Goal: Task Accomplishment & Management: Manage account settings

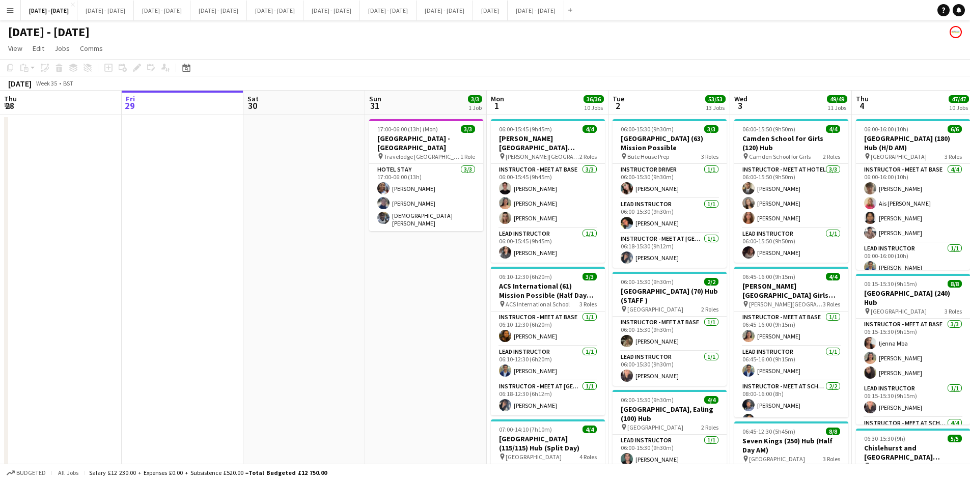
scroll to position [0, 348]
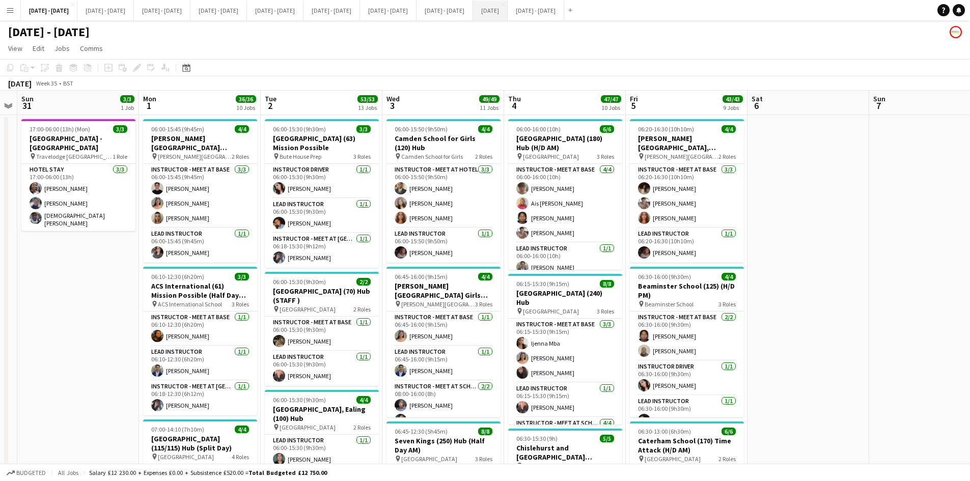
click at [508, 7] on button "[DATE] Close" at bounding box center [490, 11] width 35 height 20
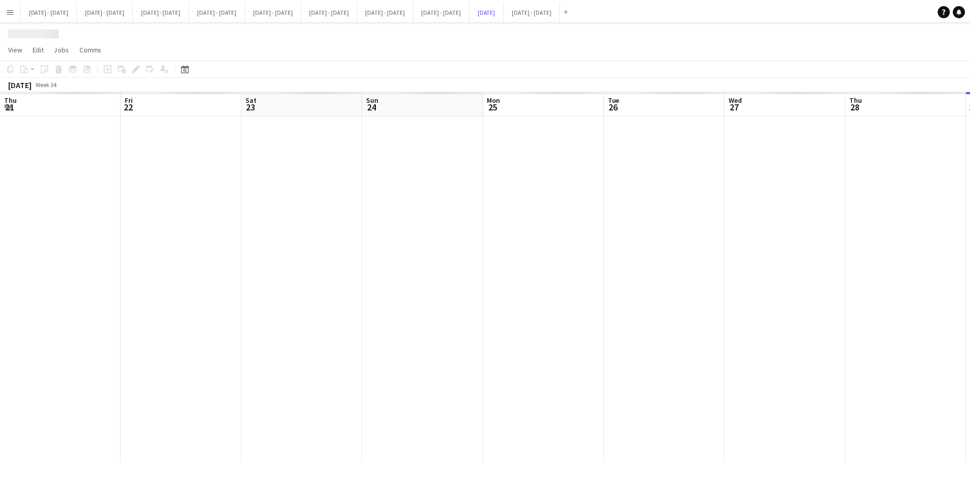
scroll to position [0, 297]
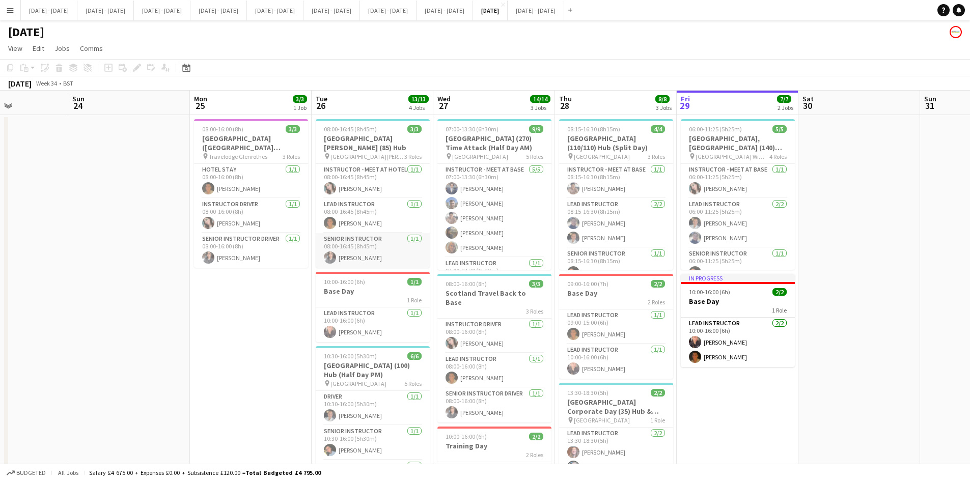
click at [356, 247] on app-card-role "Senior Instructor [DATE] 08:00-16:45 (8h45m) [PERSON_NAME]" at bounding box center [373, 250] width 114 height 35
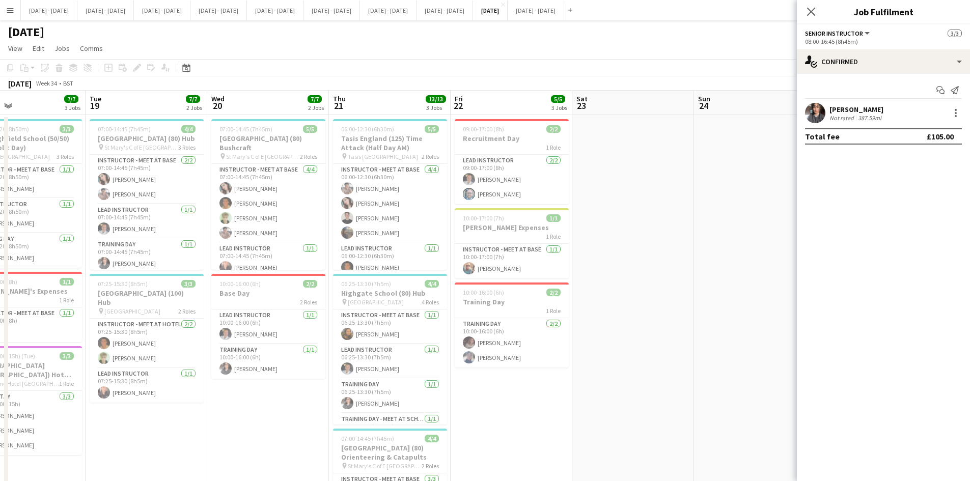
scroll to position [0, 249]
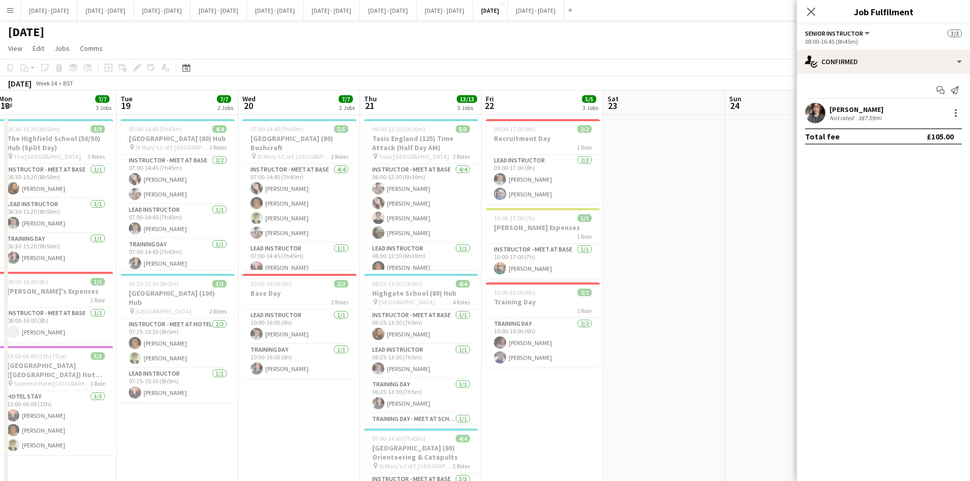
drag, startPoint x: 135, startPoint y: 280, endPoint x: 840, endPoint y: 284, distance: 704.3
click at [840, 284] on body "Menu Boards Boards Boards All jobs Status Workforce Workforce My Workforce Recr…" at bounding box center [485, 348] width 970 height 697
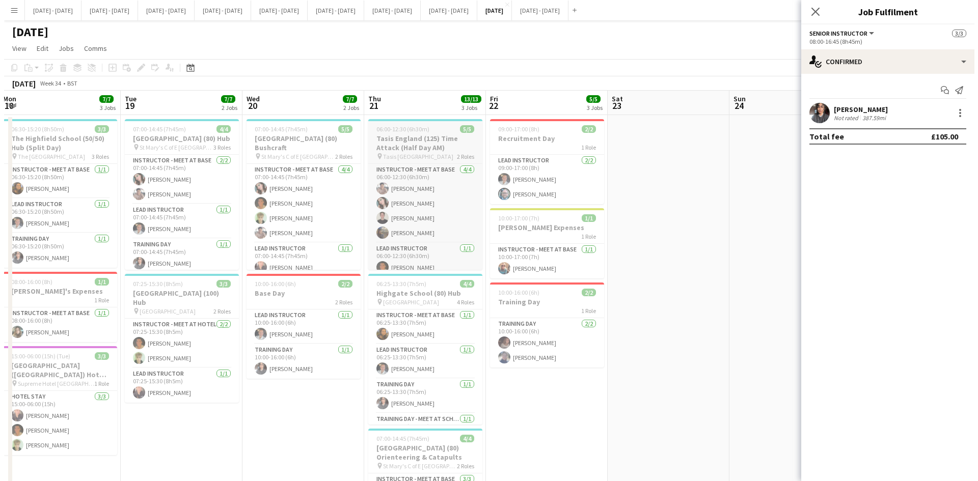
scroll to position [8, 0]
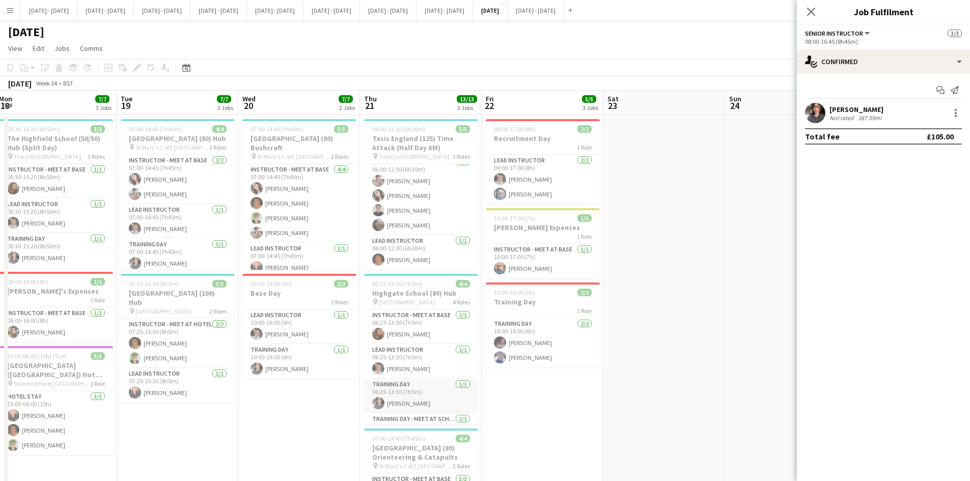
click at [417, 397] on app-card-role "Training Day [DATE] 06:25-13:30 (7h5m) [PERSON_NAME]" at bounding box center [421, 396] width 114 height 35
click at [562, 5] on app-icon "Close" at bounding box center [560, 5] width 4 height 4
click at [42, 10] on button "[DATE] - [DATE] Close" at bounding box center [49, 11] width 57 height 20
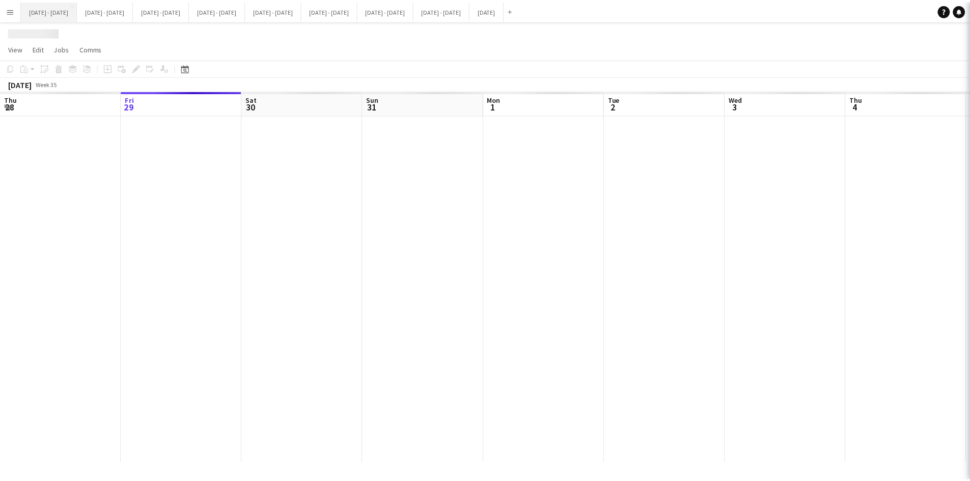
scroll to position [0, 348]
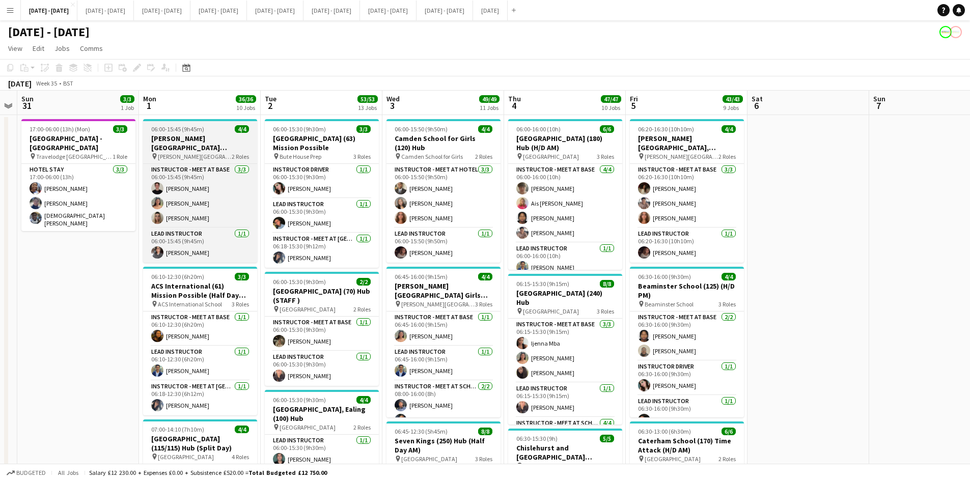
click at [214, 131] on div "06:00-15:45 (9h45m) 4/4" at bounding box center [200, 129] width 114 height 8
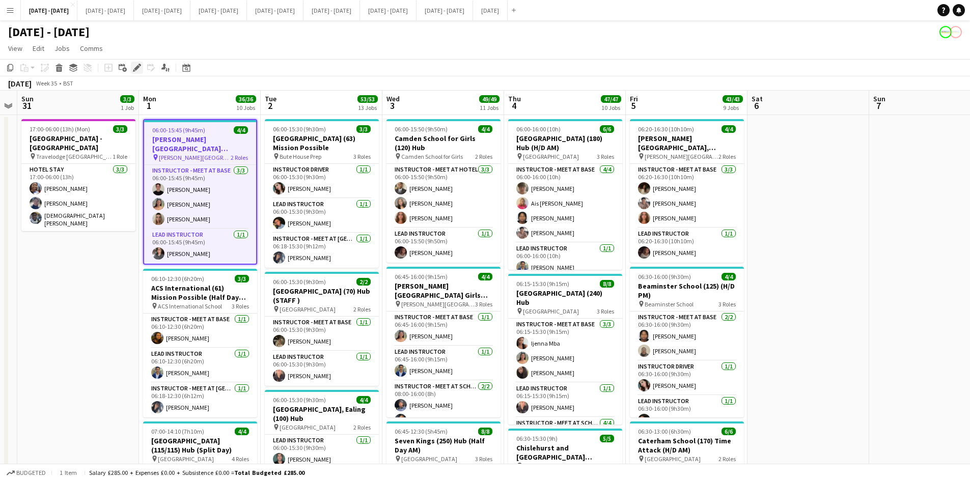
click at [133, 66] on icon "Edit" at bounding box center [137, 68] width 8 height 8
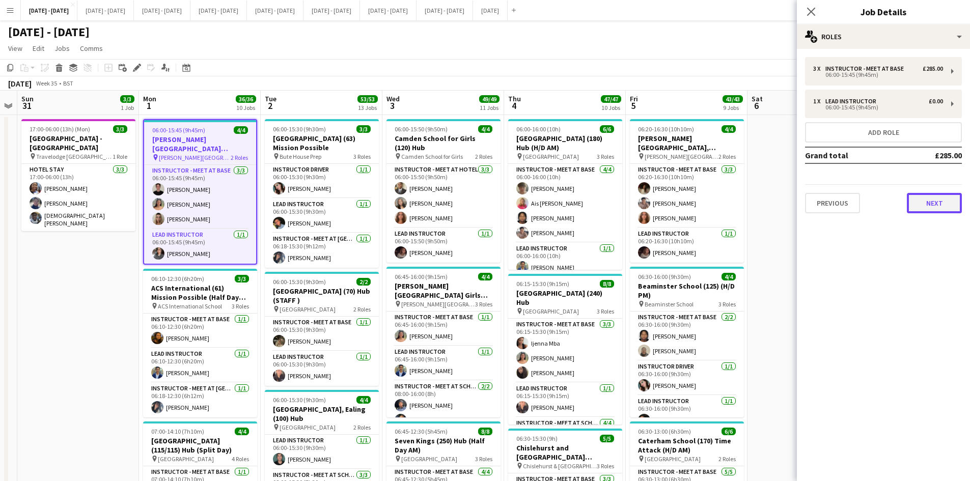
click at [922, 198] on button "Next" at bounding box center [934, 203] width 55 height 20
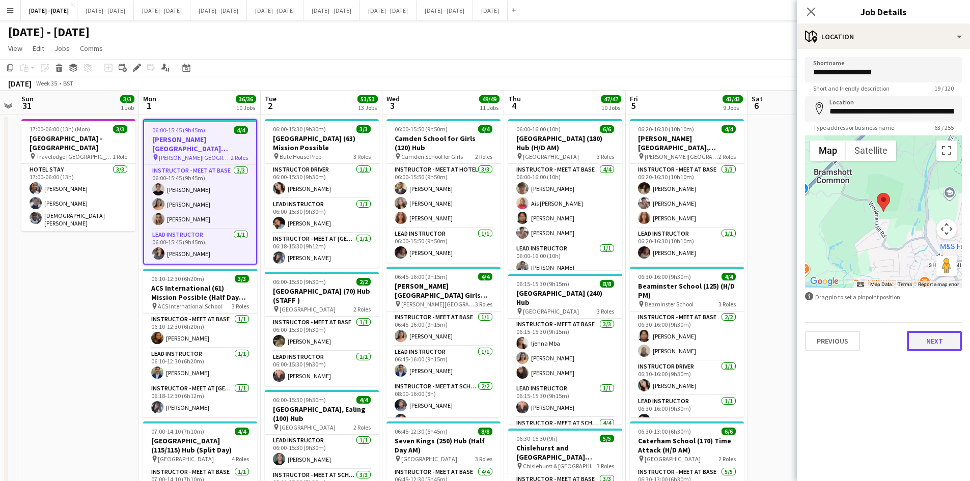
click at [930, 343] on button "Next" at bounding box center [934, 341] width 55 height 20
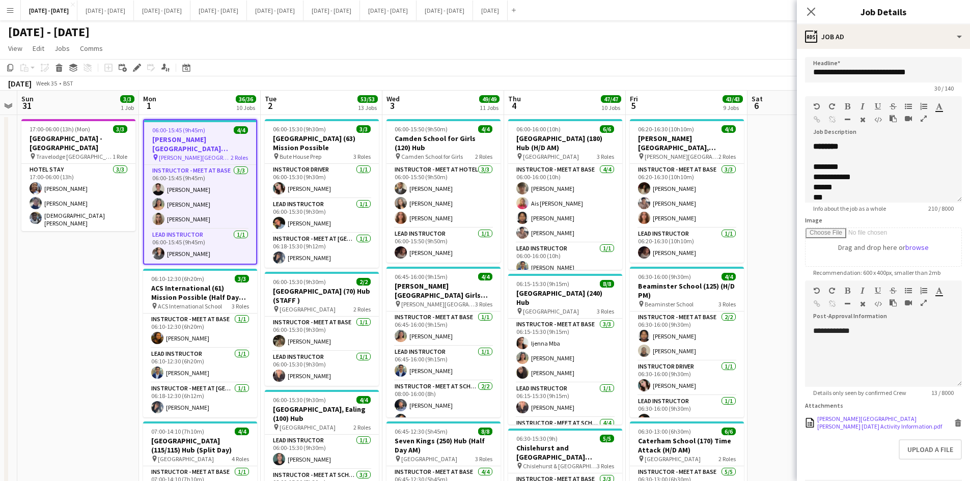
click at [833, 417] on div "[PERSON_NAME][GEOGRAPHIC_DATA][PERSON_NAME] [DATE] Activity Information.pdf" at bounding box center [884, 422] width 134 height 15
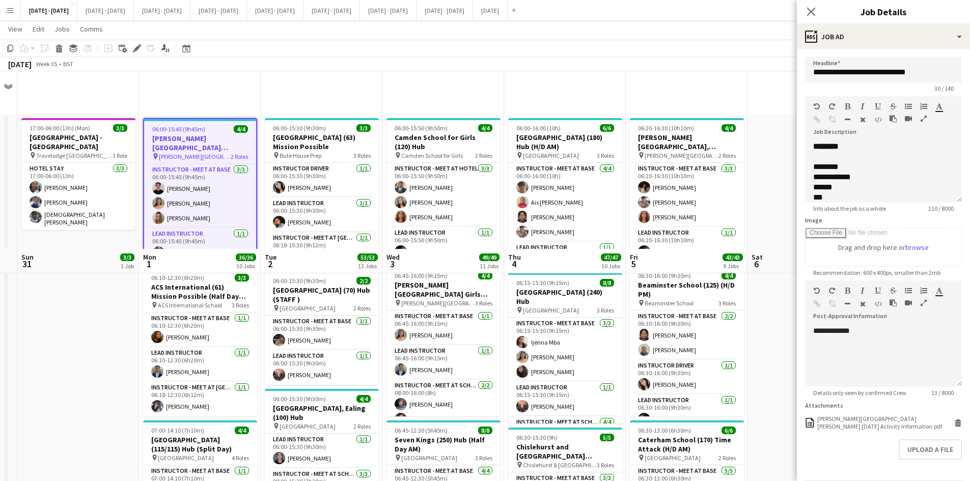
scroll to position [204, 0]
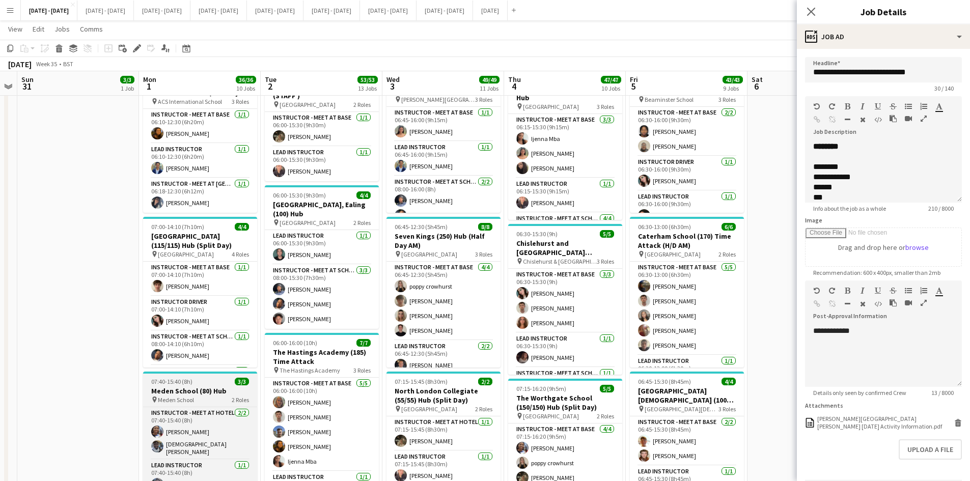
click at [211, 372] on app-job-card "07:40-15:40 (8h) 3/3 Meden School (80) Hub pin Meden School 2 Roles Instructor …" at bounding box center [200, 433] width 114 height 123
type input "**********"
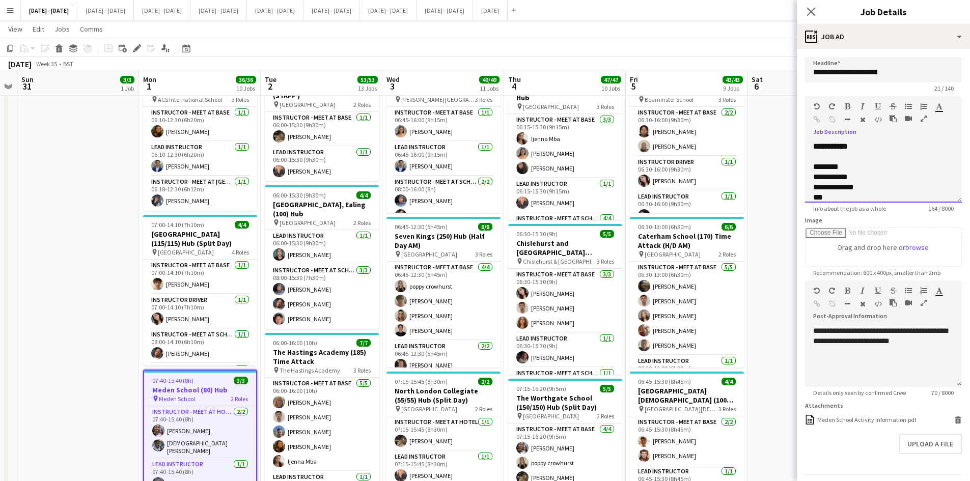
click at [877, 146] on div "**********" at bounding box center [883, 172] width 157 height 61
click at [808, 11] on icon "Close pop-in" at bounding box center [811, 12] width 10 height 10
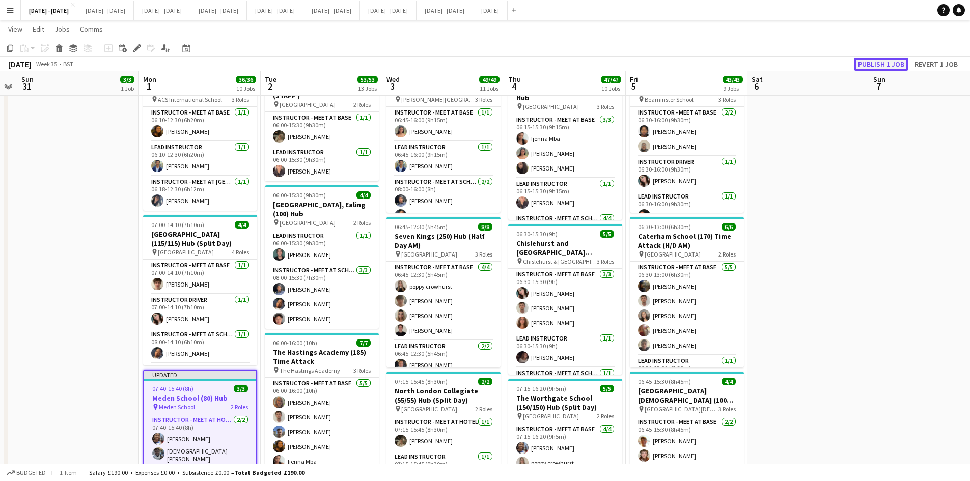
click at [864, 64] on button "Publish 1 job" at bounding box center [881, 64] width 54 height 13
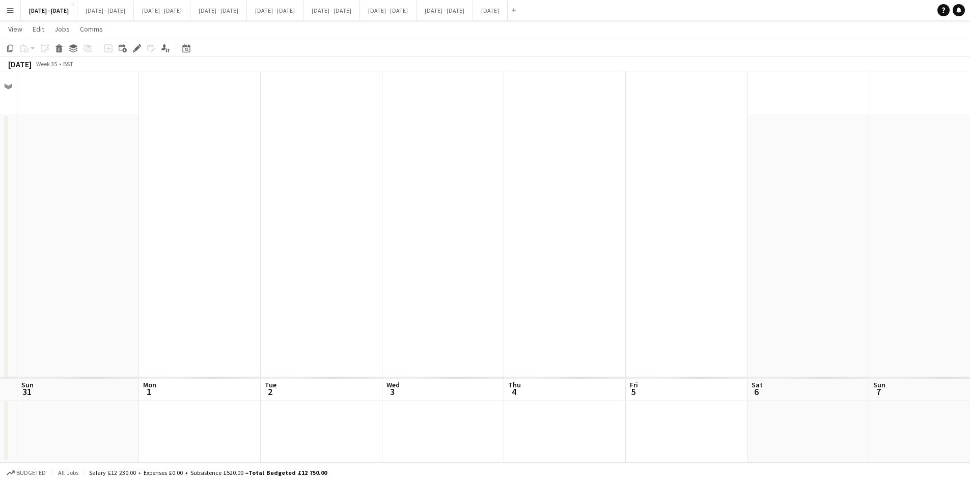
scroll to position [0, 0]
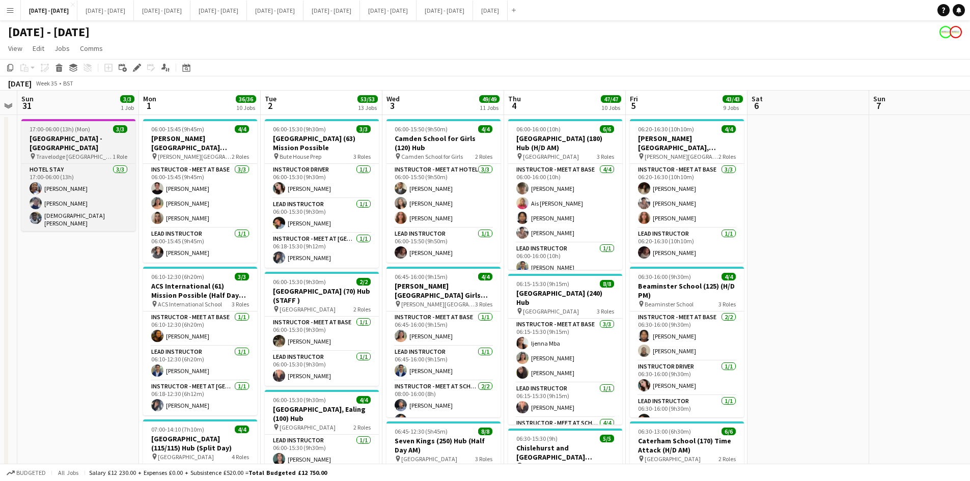
click at [101, 126] on div "17:00-06:00 (13h) (Mon) 3/3" at bounding box center [78, 129] width 114 height 8
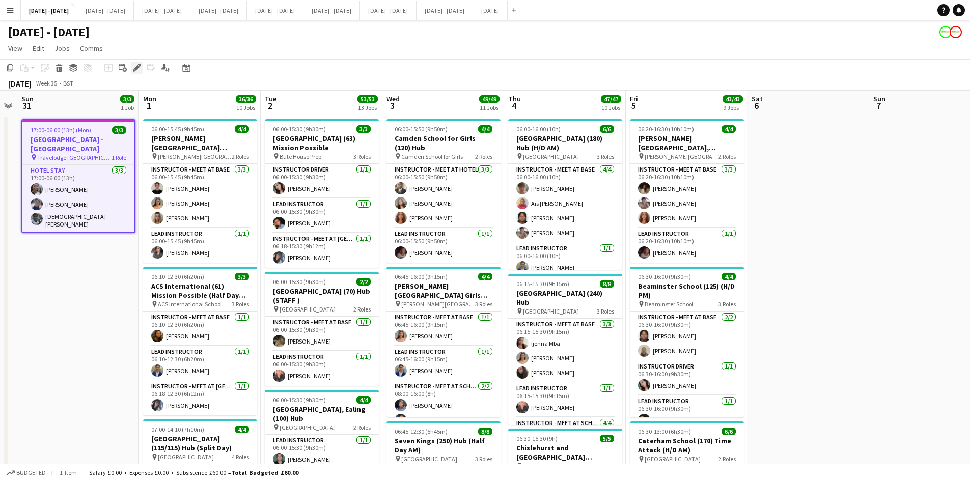
click at [135, 69] on icon at bounding box center [137, 68] width 6 height 6
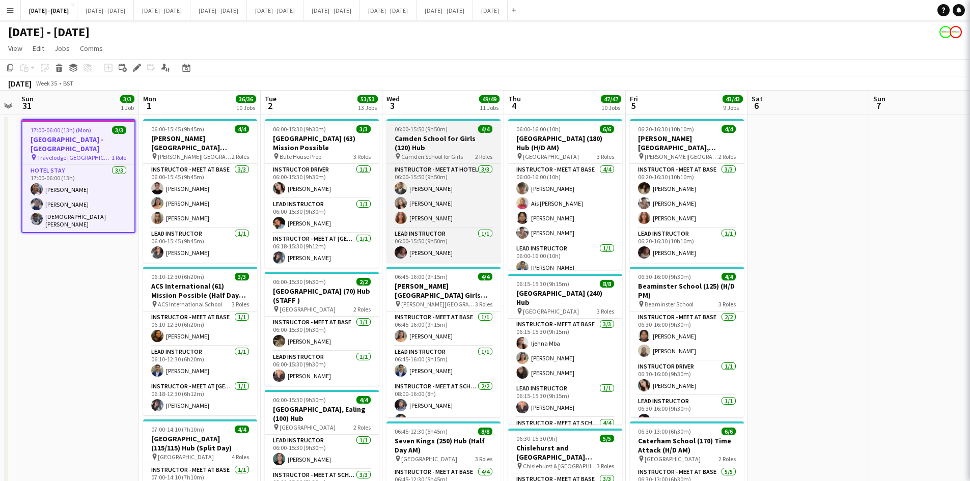
type input "**********"
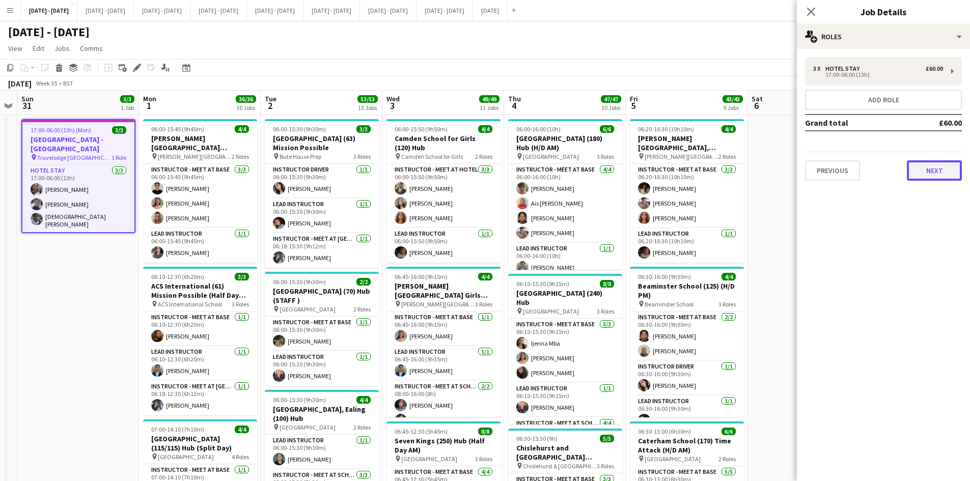
click at [930, 170] on button "Next" at bounding box center [934, 170] width 55 height 20
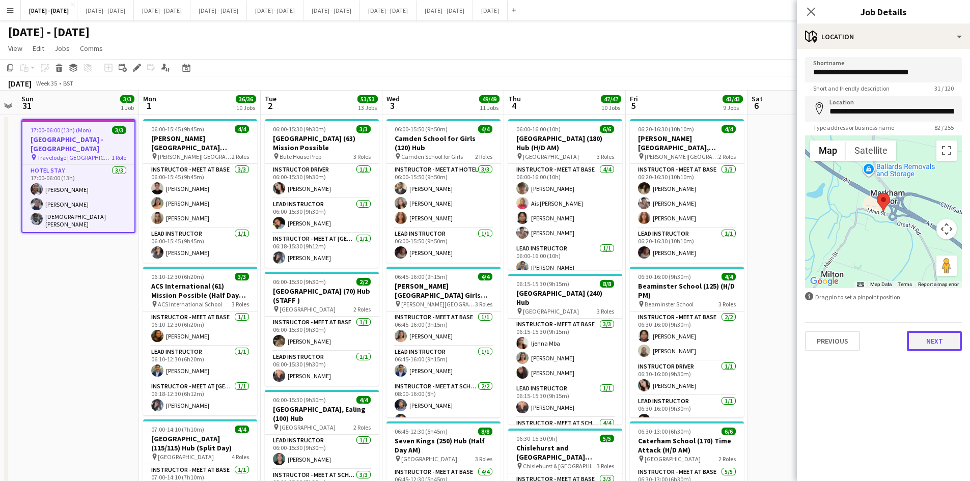
click at [924, 340] on button "Next" at bounding box center [934, 341] width 55 height 20
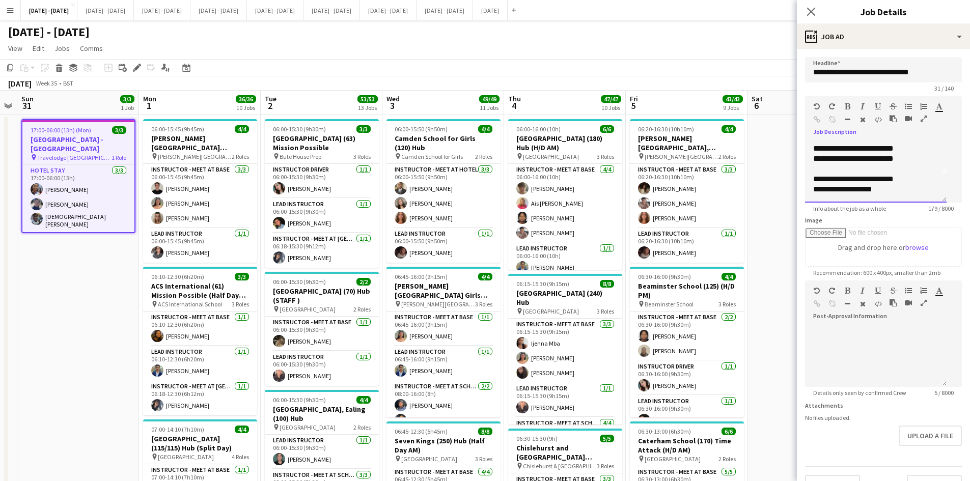
scroll to position [39, 0]
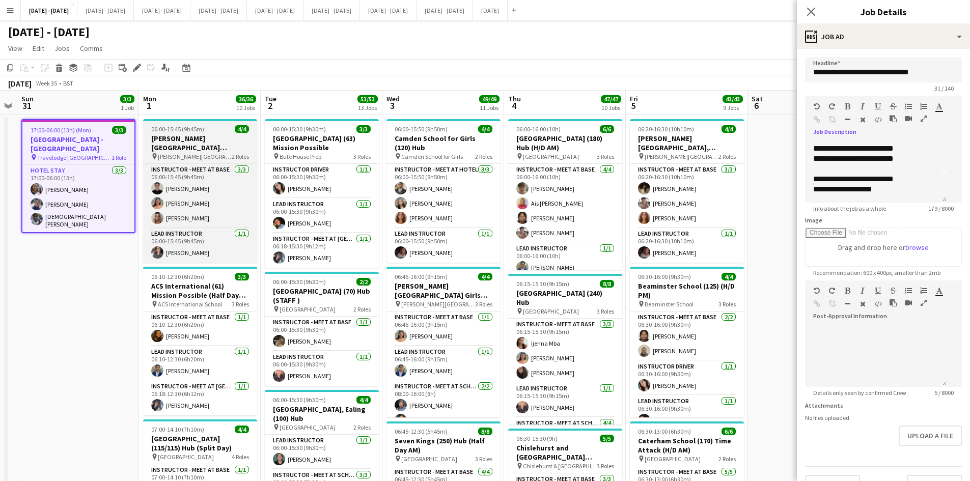
click at [209, 128] on div "06:00-15:45 (9h45m) 4/4" at bounding box center [200, 129] width 114 height 8
type input "**********"
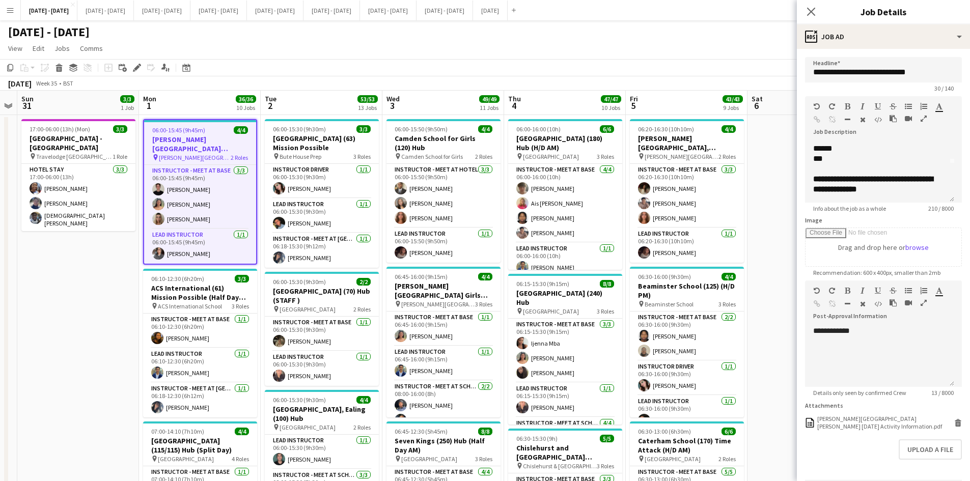
scroll to position [0, 0]
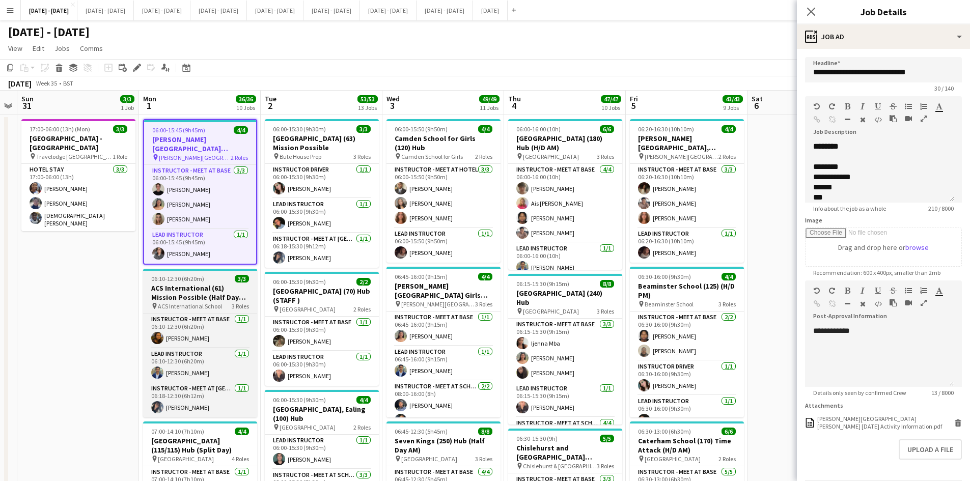
click at [216, 275] on div "06:10-12:30 (6h20m) 3/3" at bounding box center [200, 279] width 114 height 8
type input "**********"
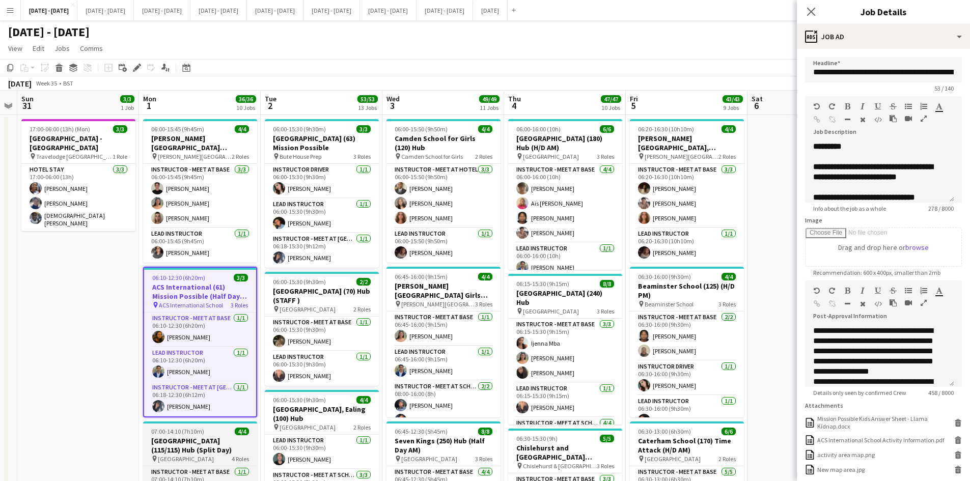
click at [214, 428] on div "07:00-14:10 (7h10m) 4/4" at bounding box center [200, 432] width 114 height 8
type input "**********"
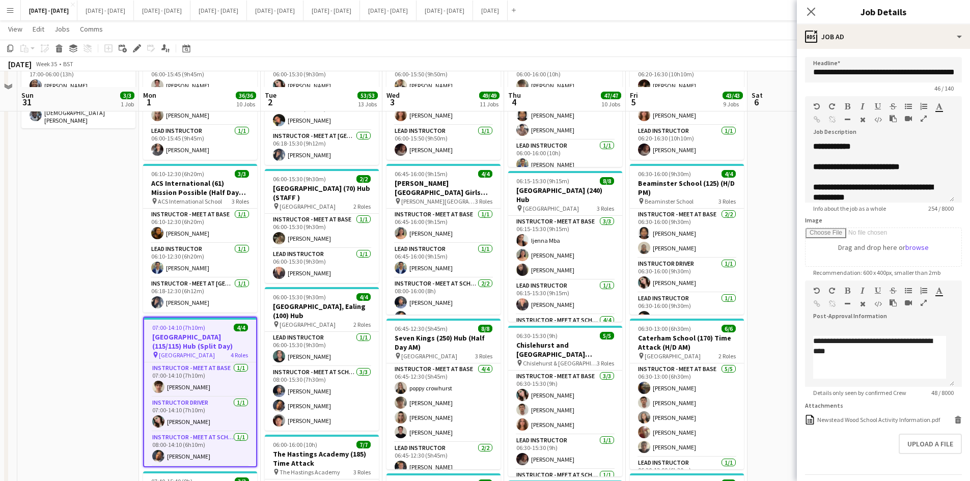
scroll to position [255, 0]
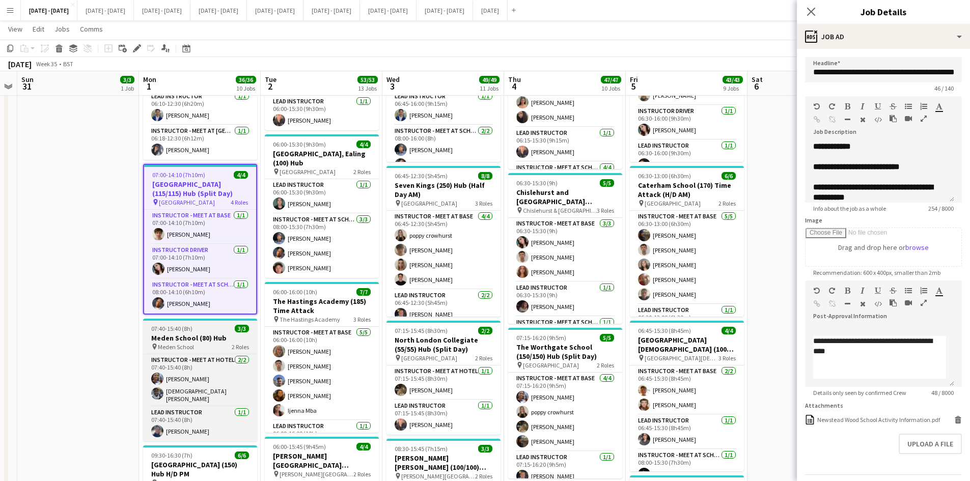
click at [203, 325] on div "07:40-15:40 (8h) 3/3" at bounding box center [200, 329] width 114 height 8
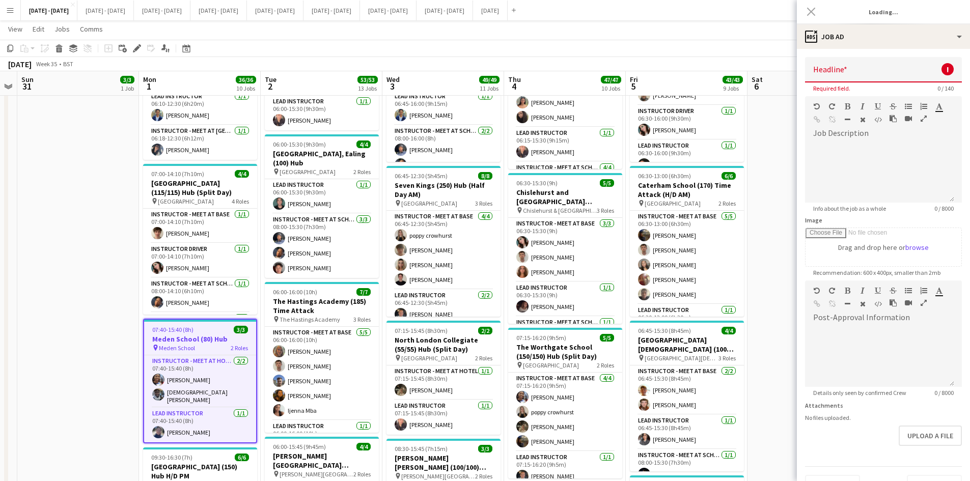
type input "**********"
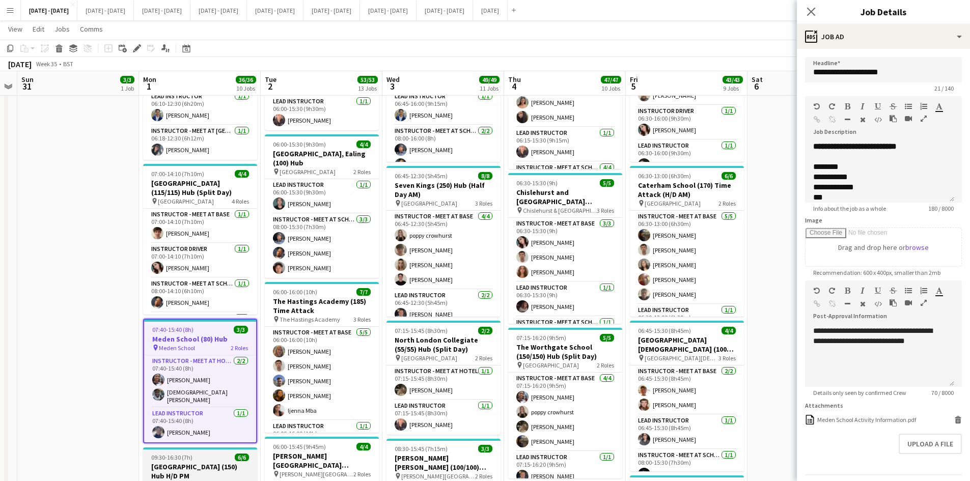
click at [212, 454] on div "09:30-16:30 (7h) 6/6" at bounding box center [200, 458] width 114 height 8
type input "**********"
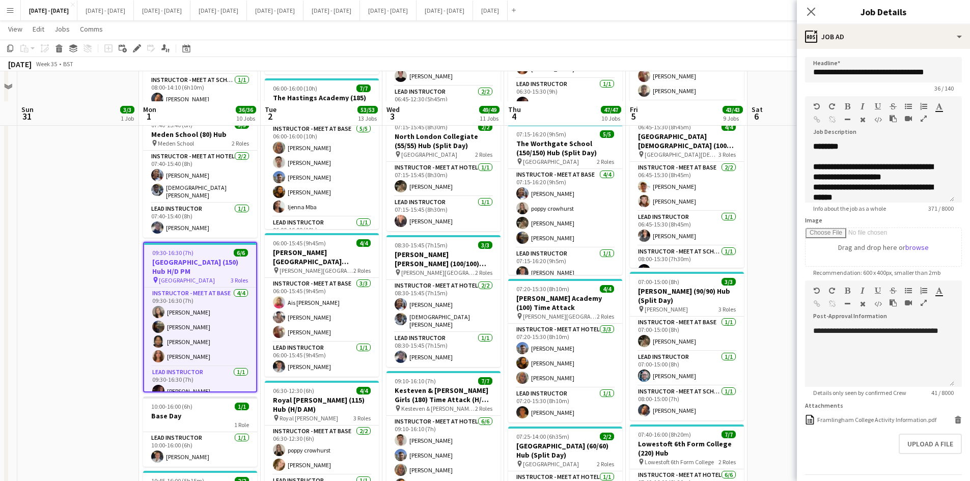
scroll to position [560, 0]
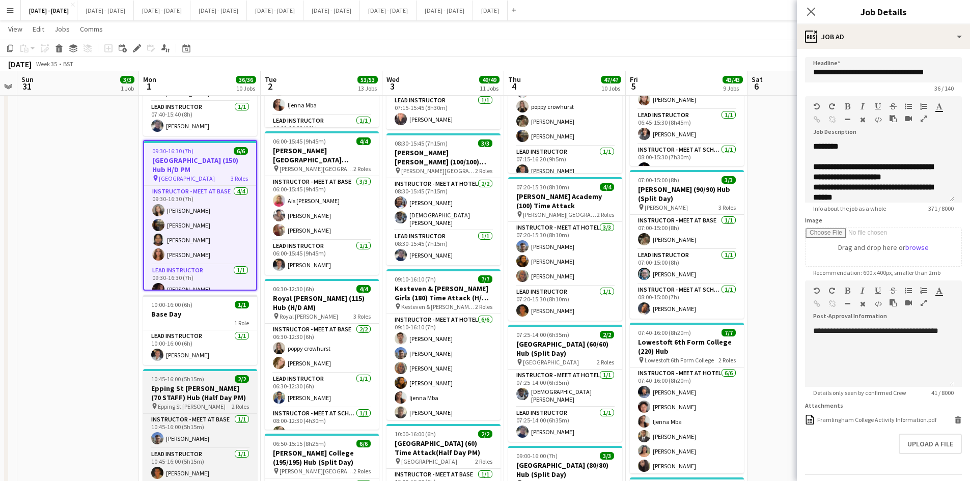
click at [218, 375] on div "10:45-16:00 (5h15m) 2/2" at bounding box center [200, 379] width 114 height 8
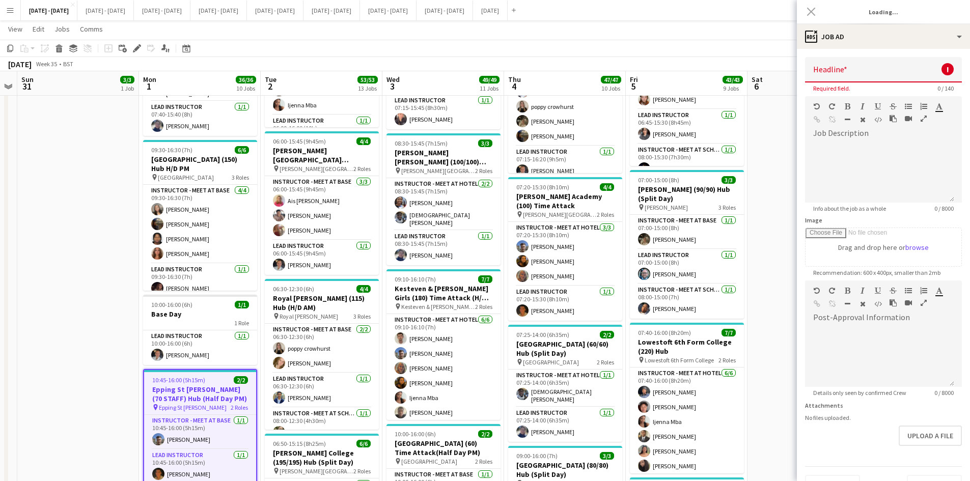
type input "**********"
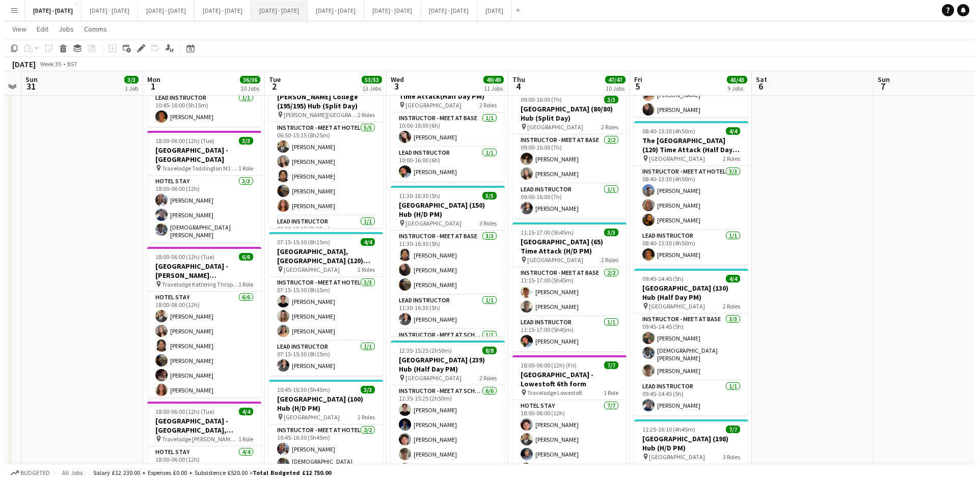
scroll to position [0, 0]
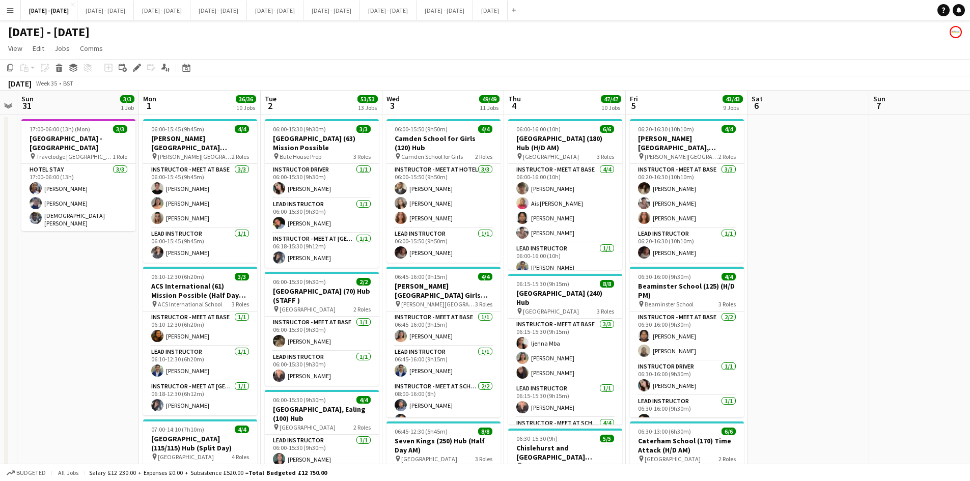
click at [12, 8] on app-icon "Menu" at bounding box center [10, 10] width 8 height 8
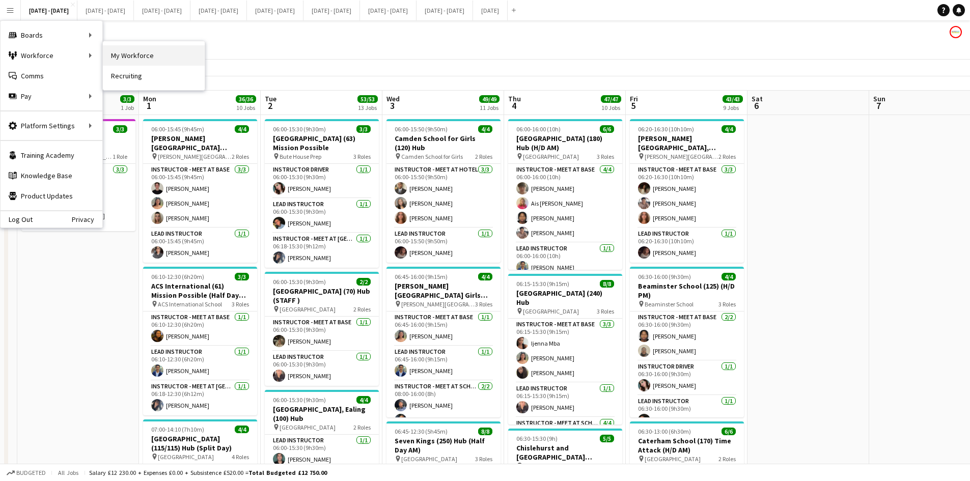
click at [129, 56] on link "My Workforce" at bounding box center [154, 55] width 102 height 20
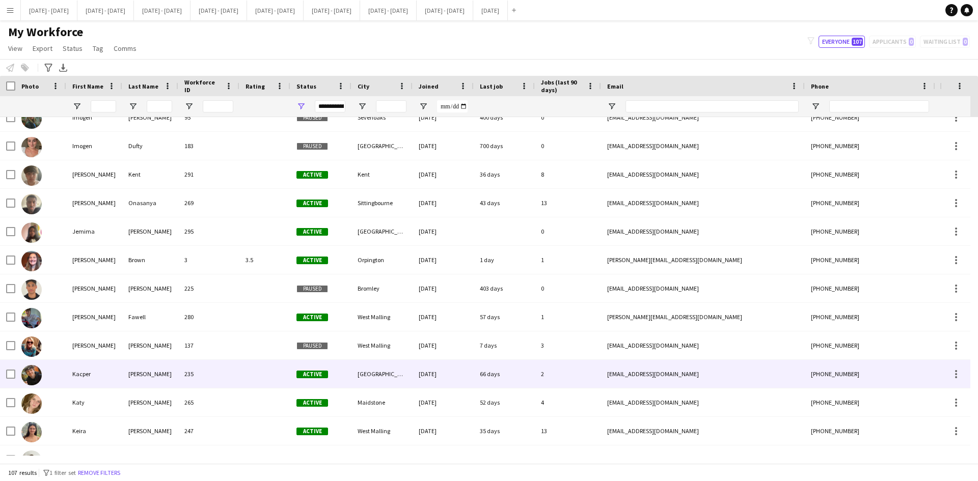
scroll to position [1477, 0]
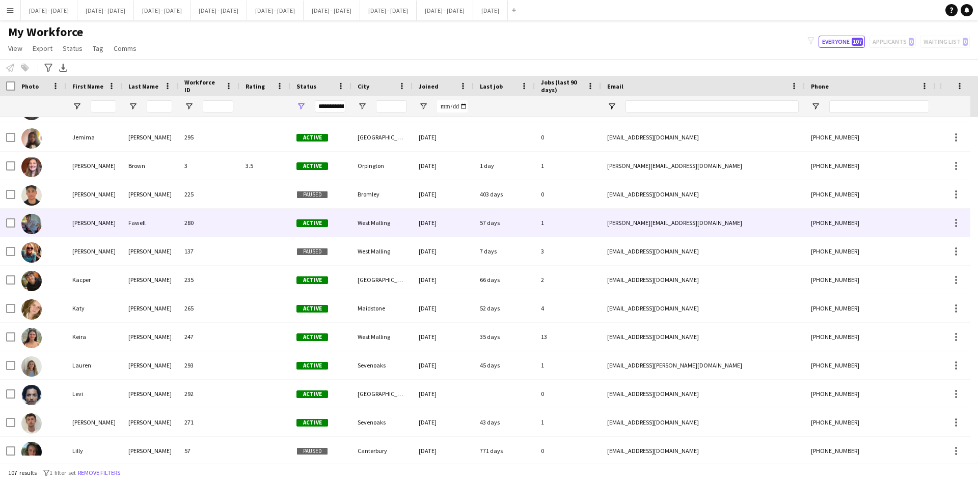
click at [104, 220] on div "[PERSON_NAME]" at bounding box center [94, 223] width 56 height 28
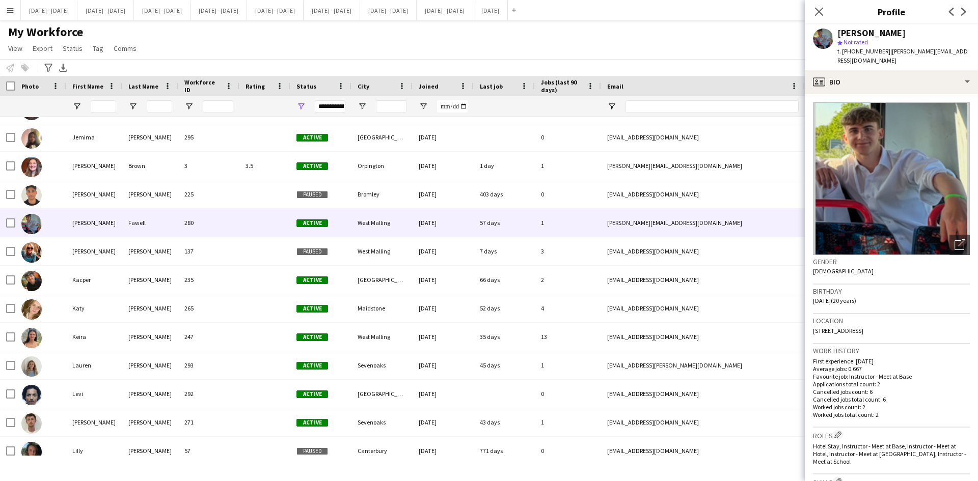
scroll to position [204, 0]
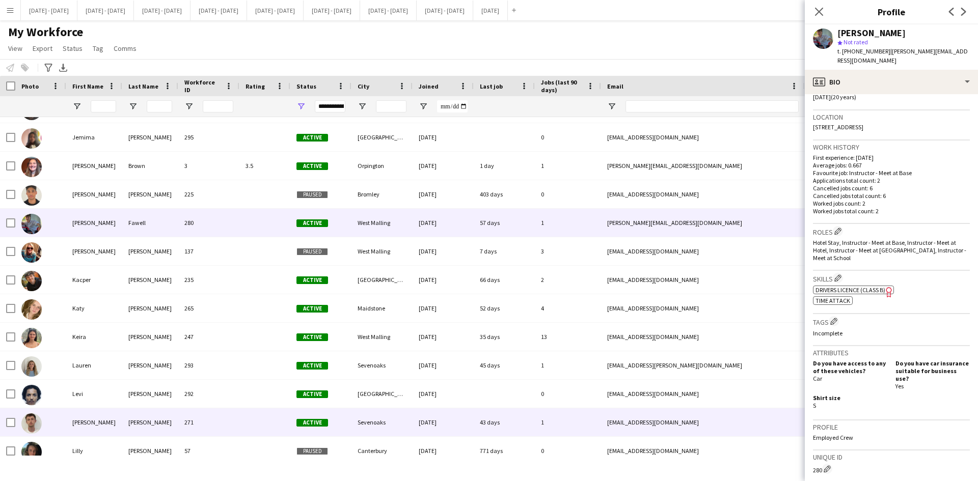
click at [87, 418] on div "[PERSON_NAME]" at bounding box center [94, 422] width 56 height 28
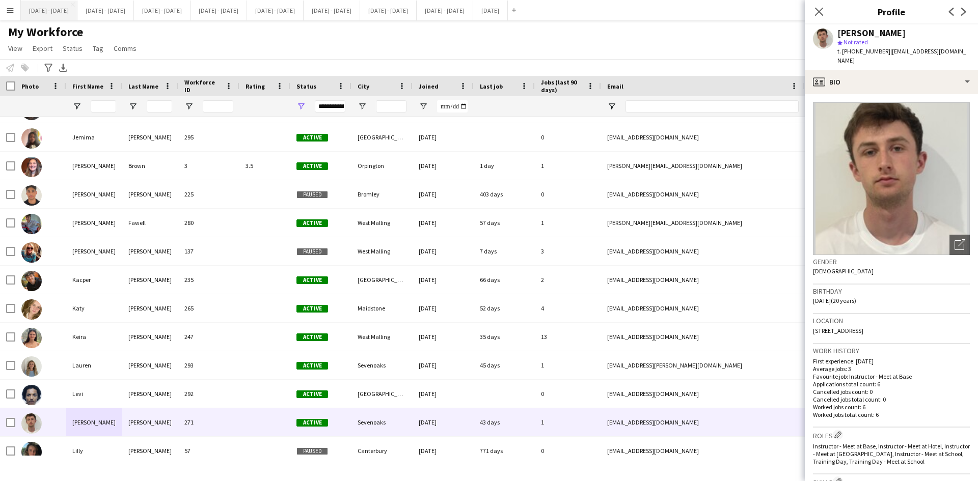
click at [60, 7] on button "[DATE] - [DATE] Close" at bounding box center [49, 11] width 57 height 20
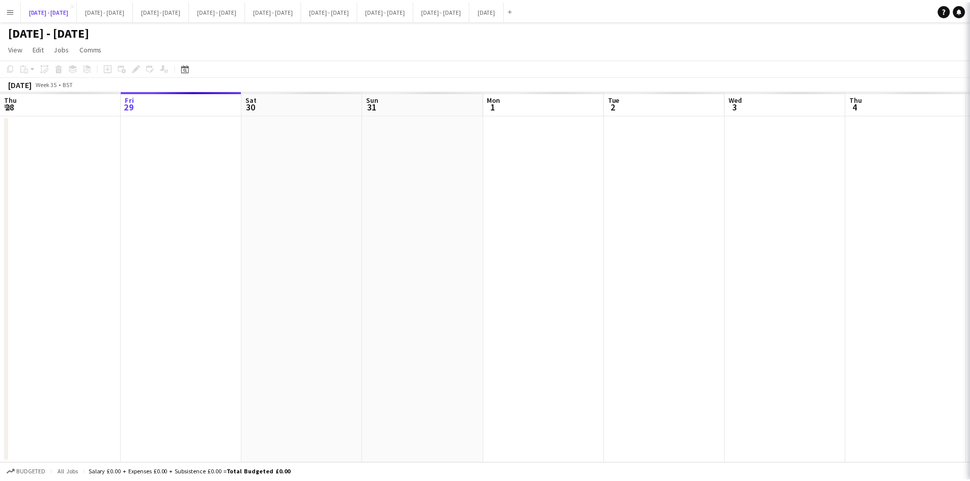
scroll to position [0, 348]
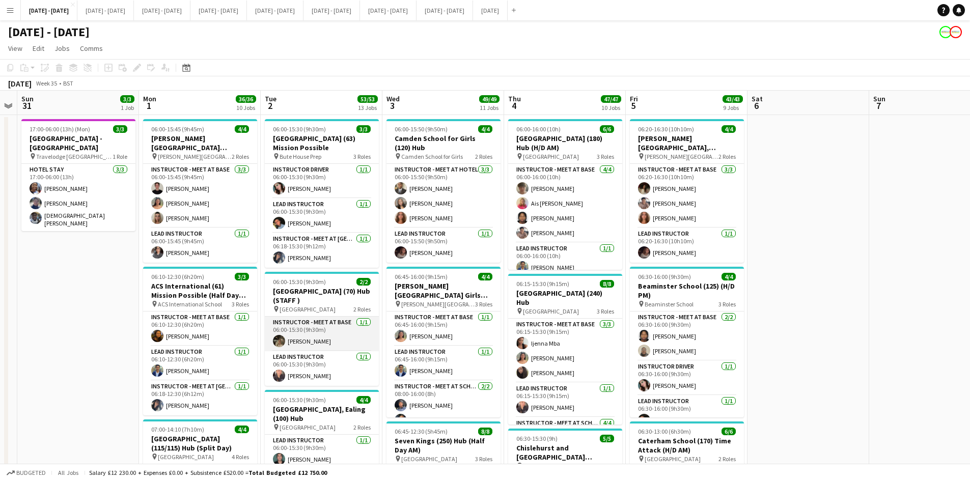
click at [292, 341] on app-card-role "Instructor - Meet at Base [DATE] 06:00-15:30 (9h30m) [PERSON_NAME]" at bounding box center [322, 334] width 114 height 35
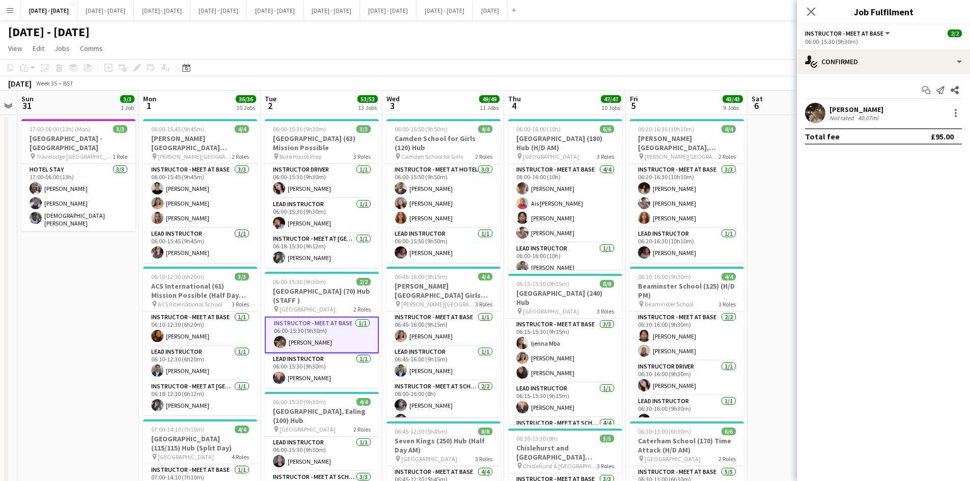
click at [853, 110] on div "[PERSON_NAME]" at bounding box center [857, 109] width 54 height 9
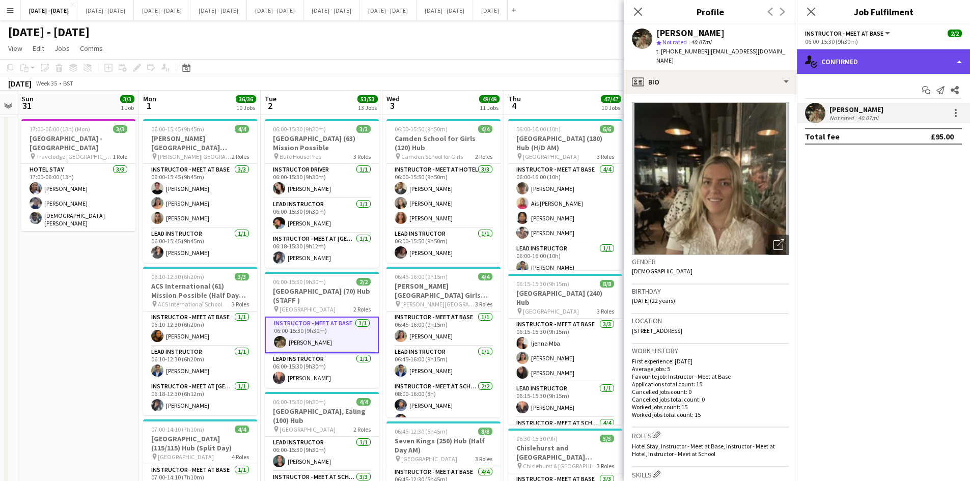
click at [959, 63] on div "single-neutral-actions-check-2 Confirmed" at bounding box center [883, 61] width 173 height 24
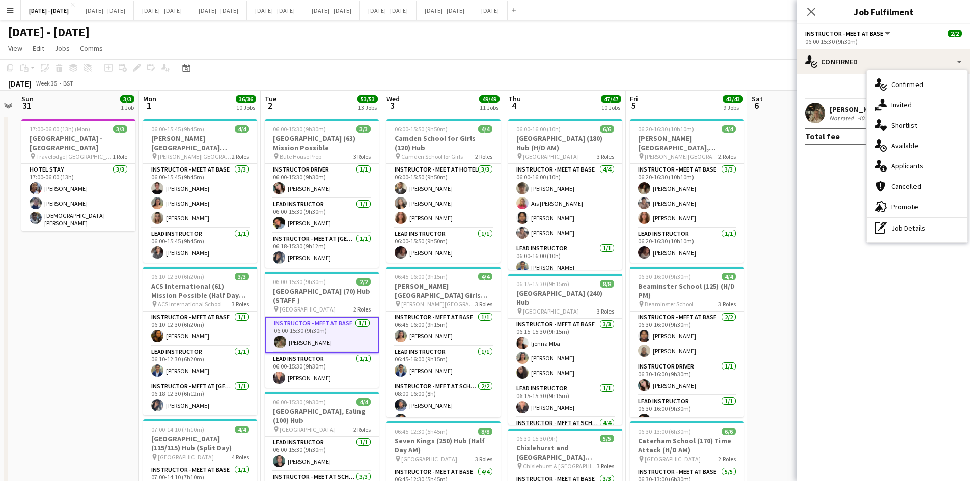
click at [849, 237] on mat-expansion-panel "check Confirmed Start chat Send notification Share [PERSON_NAME] Not rated 40.0…" at bounding box center [883, 277] width 173 height 407
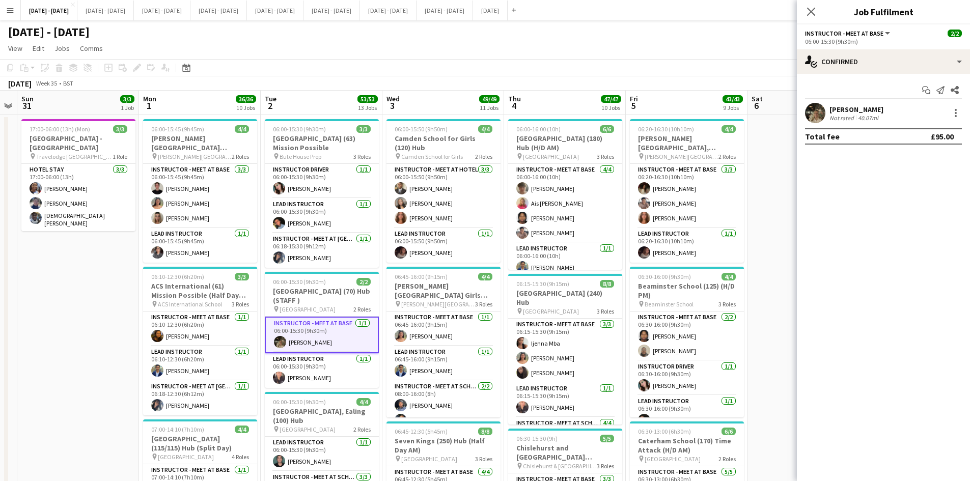
click at [847, 107] on div "[PERSON_NAME]" at bounding box center [857, 109] width 54 height 9
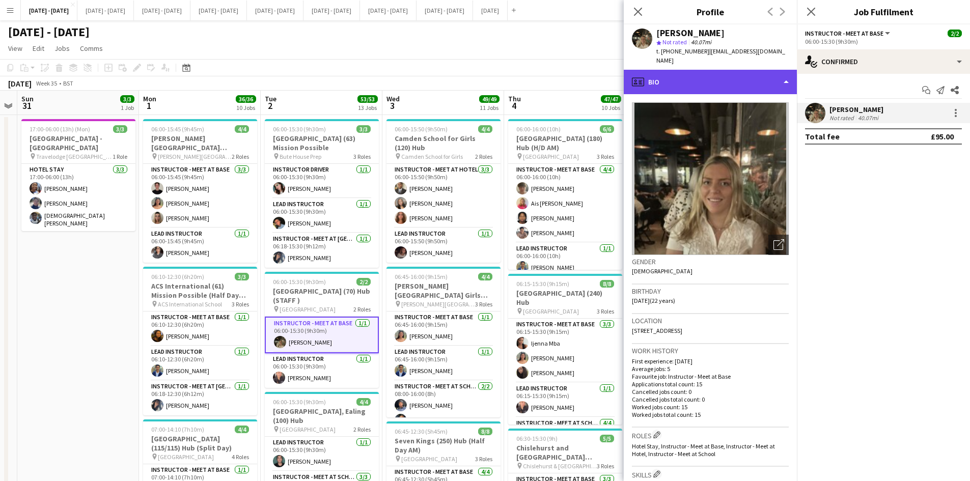
click at [786, 73] on div "profile Bio" at bounding box center [710, 82] width 173 height 24
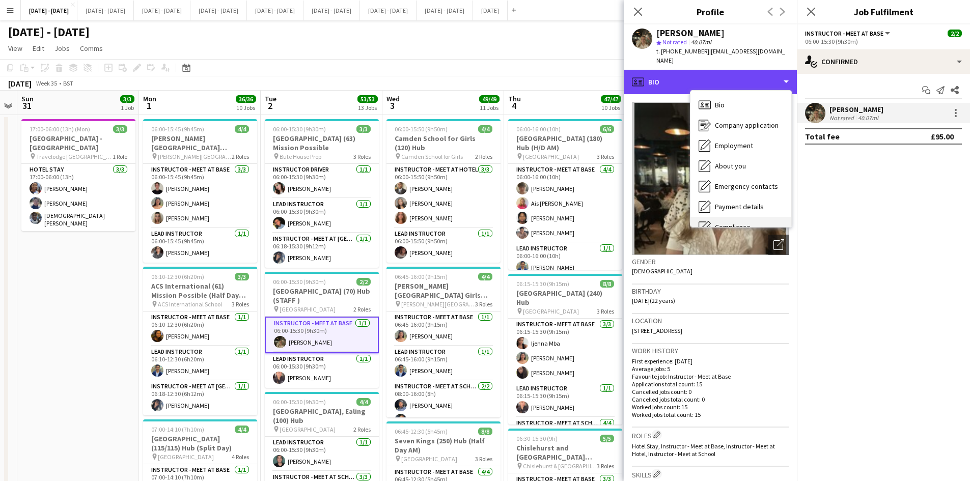
scroll to position [96, 0]
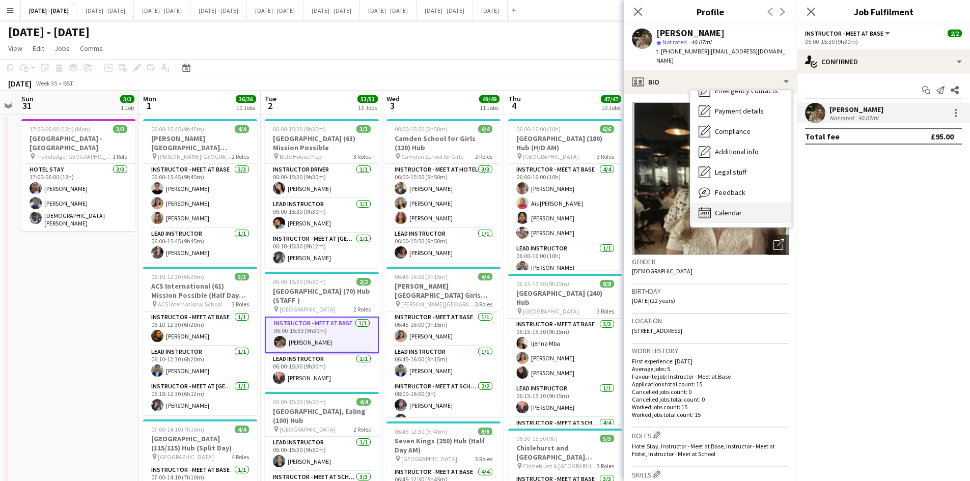
click at [743, 204] on div "Calendar Calendar" at bounding box center [741, 213] width 101 height 20
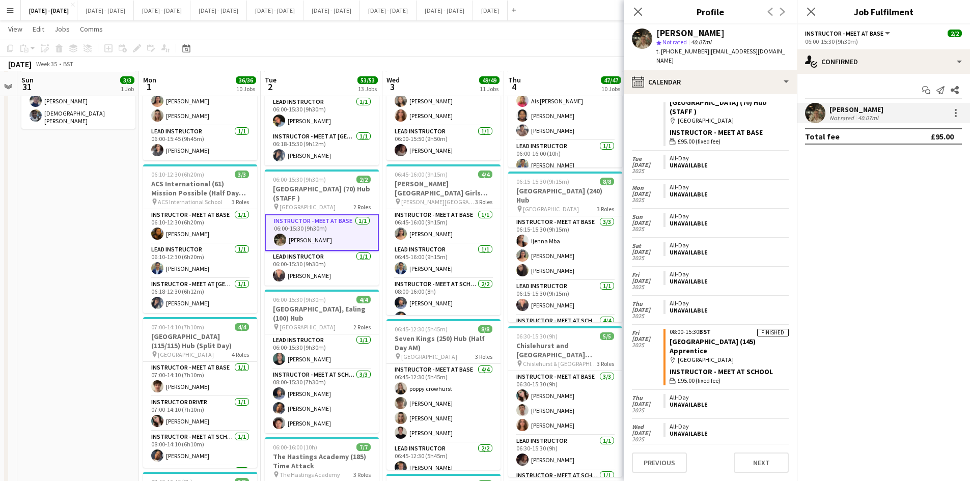
scroll to position [102, 0]
click at [637, 12] on icon "Close pop-in" at bounding box center [638, 12] width 10 height 10
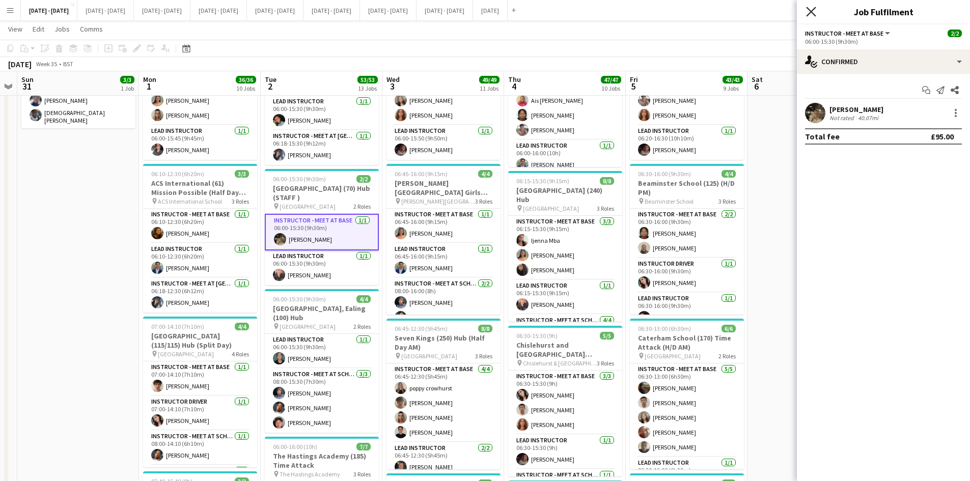
click at [807, 10] on icon "Close pop-in" at bounding box center [811, 12] width 10 height 10
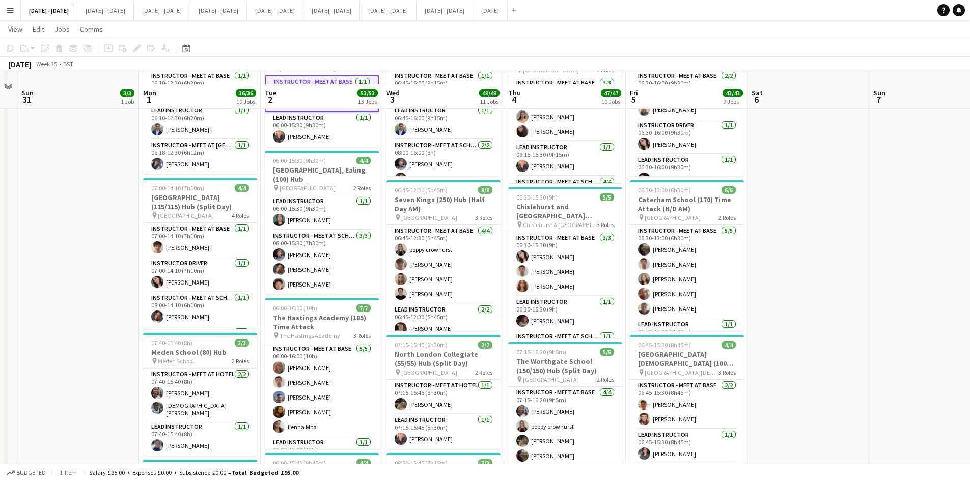
scroll to position [255, 0]
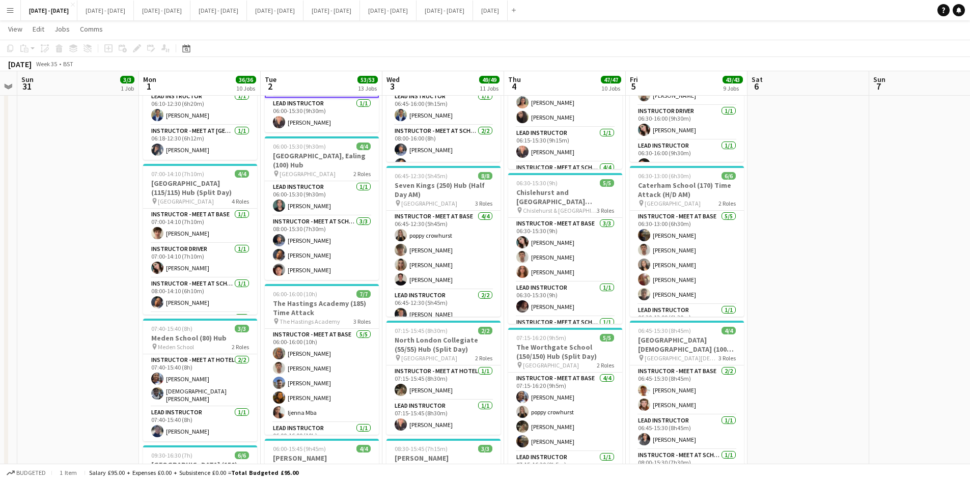
click at [10, 10] on app-icon "Menu" at bounding box center [10, 10] width 8 height 8
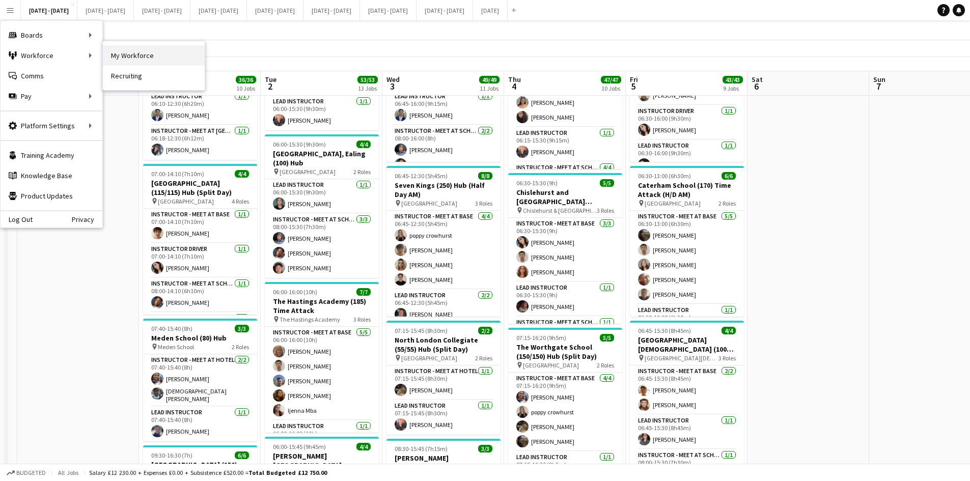
click at [137, 57] on link "My Workforce" at bounding box center [154, 55] width 102 height 20
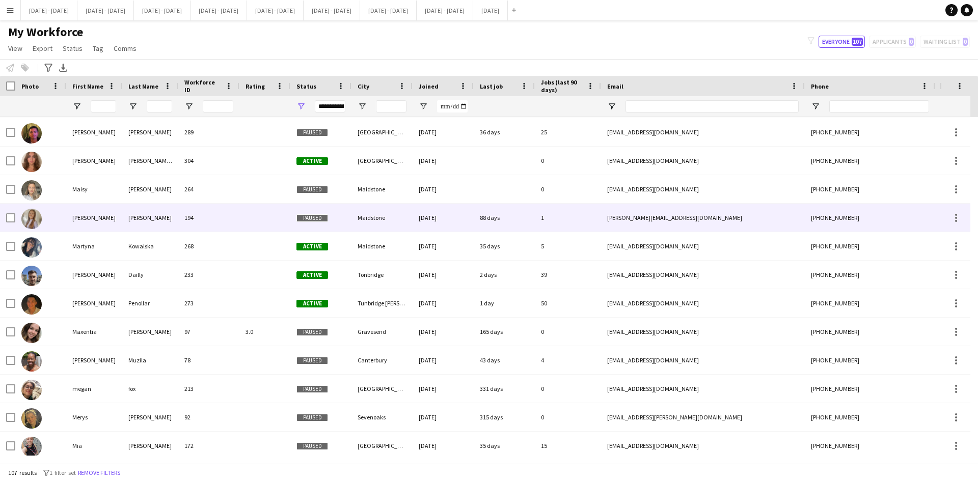
scroll to position [1884, 0]
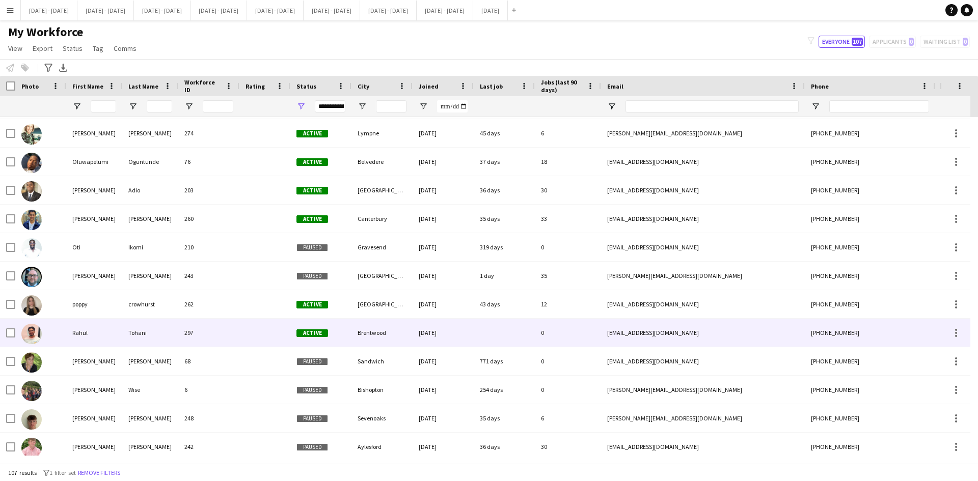
click at [89, 335] on div "Rahul" at bounding box center [94, 333] width 56 height 28
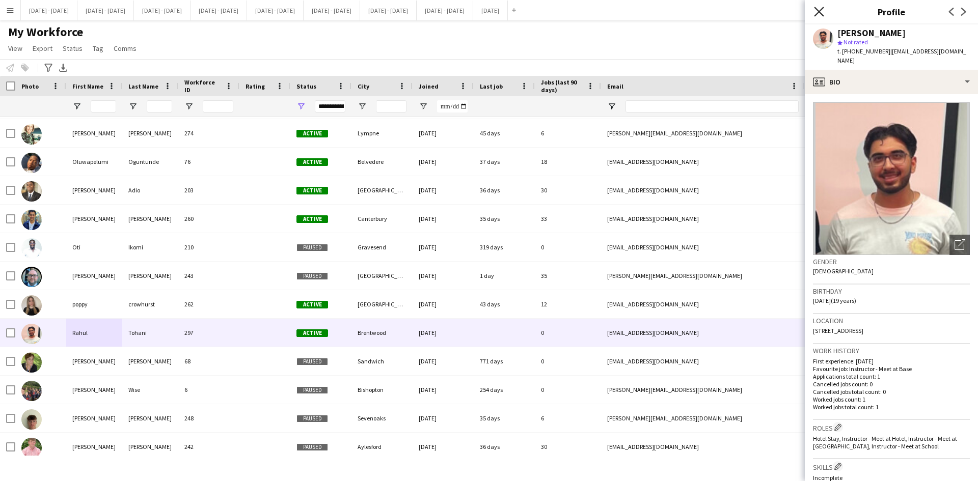
click at [819, 12] on icon at bounding box center [819, 12] width 10 height 10
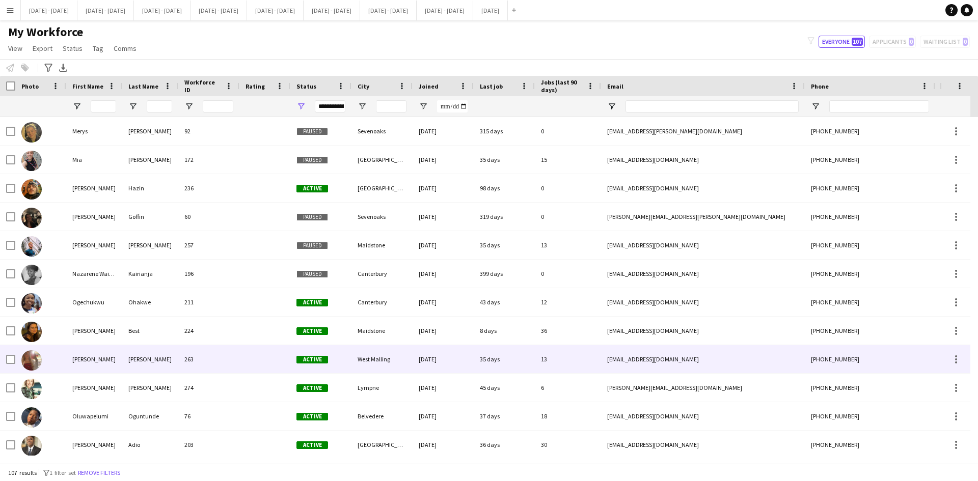
click at [87, 360] on div "[PERSON_NAME]" at bounding box center [94, 359] width 56 height 28
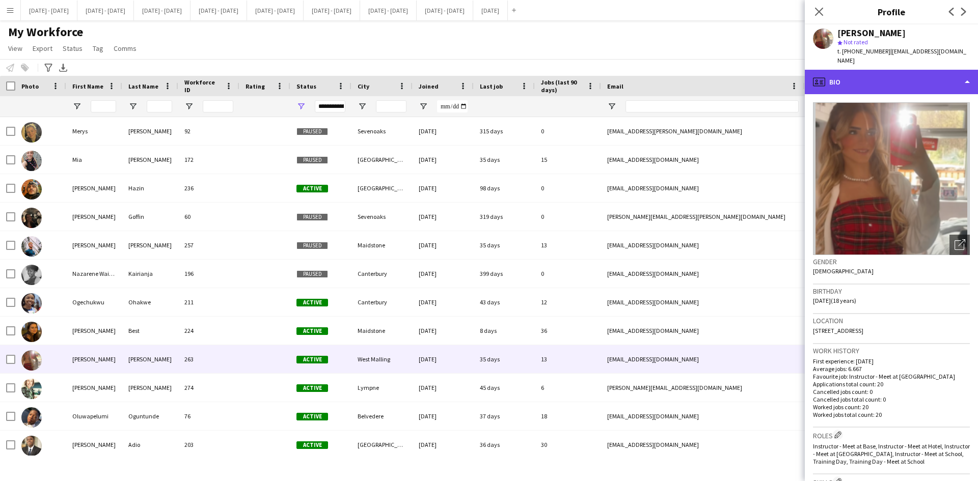
click at [967, 71] on div "profile Bio" at bounding box center [891, 82] width 173 height 24
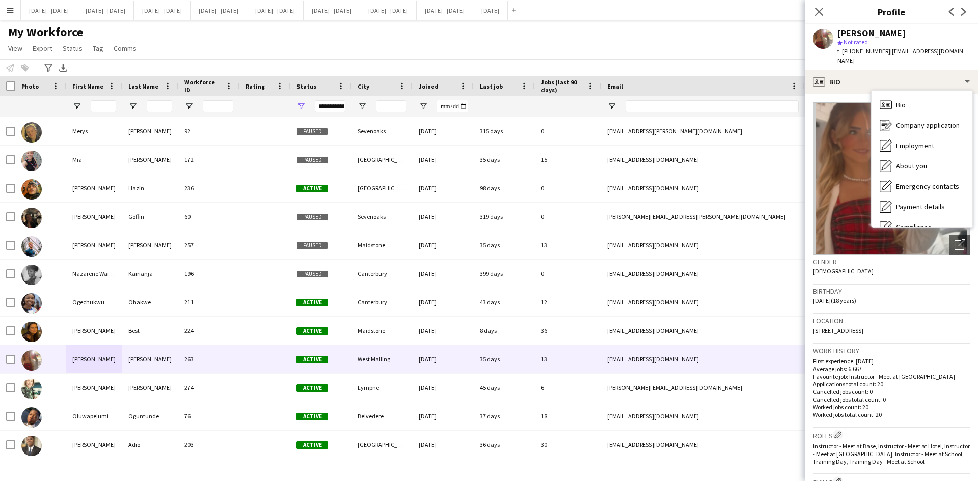
click at [11, 12] on app-icon "Menu" at bounding box center [10, 10] width 8 height 8
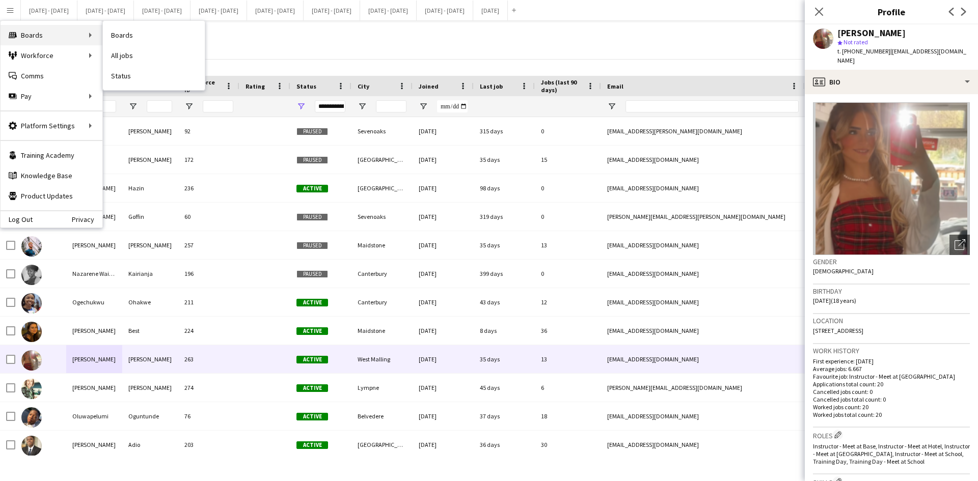
click at [76, 32] on div "Boards Boards" at bounding box center [52, 35] width 102 height 20
click at [54, 10] on button "[DATE] - [DATE] Close" at bounding box center [49, 11] width 57 height 20
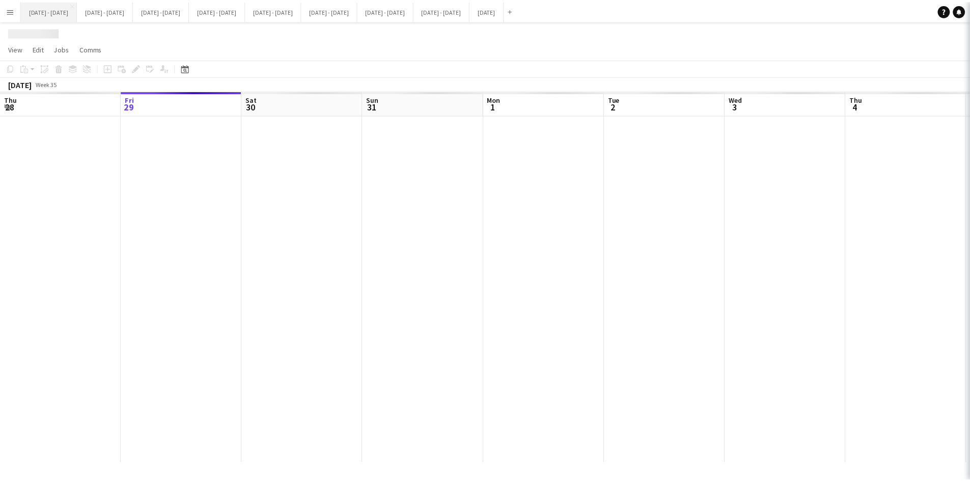
scroll to position [0, 348]
